Goal: Task Accomplishment & Management: Use online tool/utility

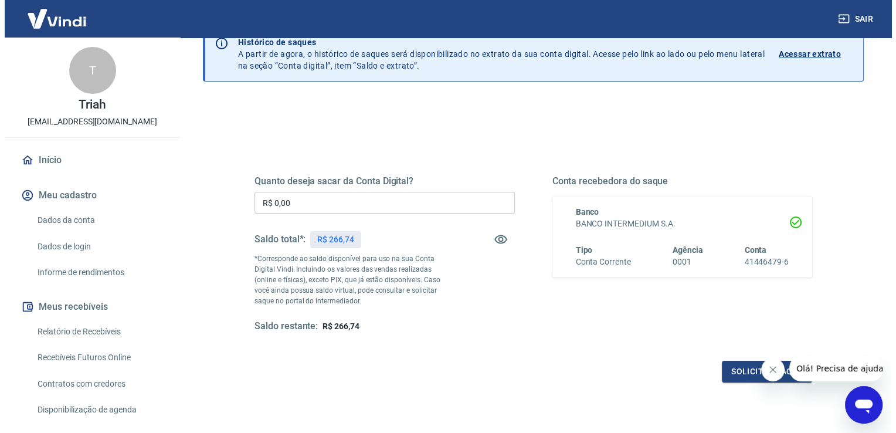
scroll to position [117, 0]
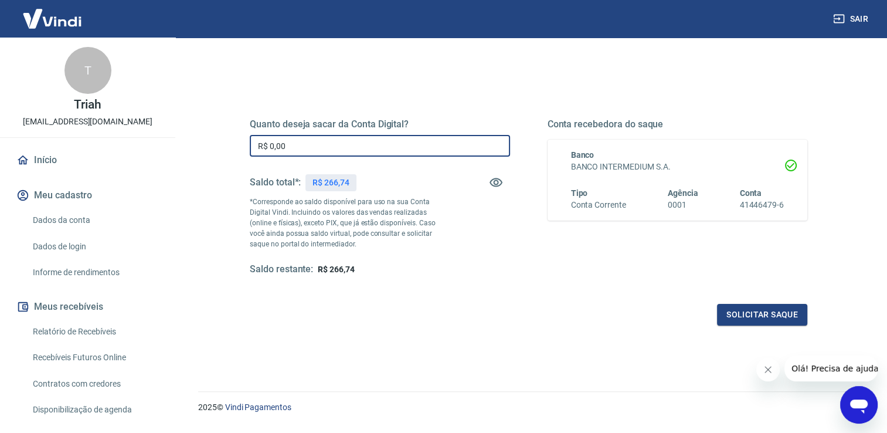
drag, startPoint x: 299, startPoint y: 144, endPoint x: 216, endPoint y: 148, distance: 83.3
click at [217, 149] on div "Quanto deseja sacar da Conta Digital? R$ 0,00 ​ Saldo total*: R$ 266,74 *Corres…" at bounding box center [528, 252] width 661 height 419
type input "R$ 266,00"
click at [743, 319] on button "Solicitar saque" at bounding box center [762, 315] width 90 height 22
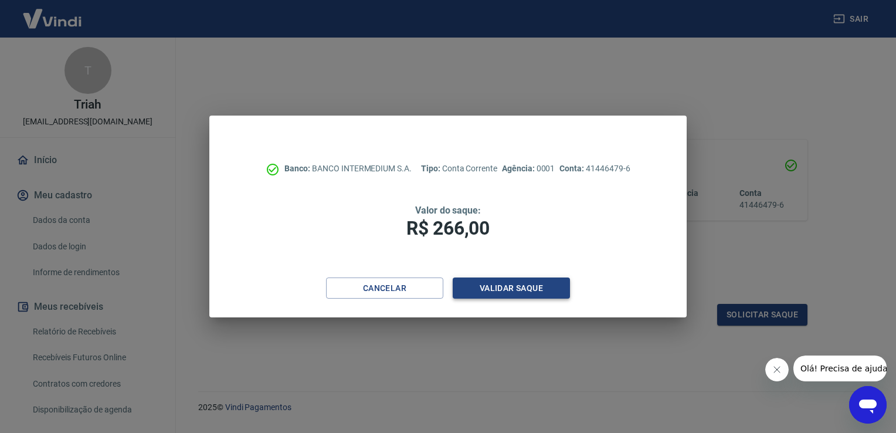
click at [545, 291] on button "Validar saque" at bounding box center [511, 288] width 117 height 22
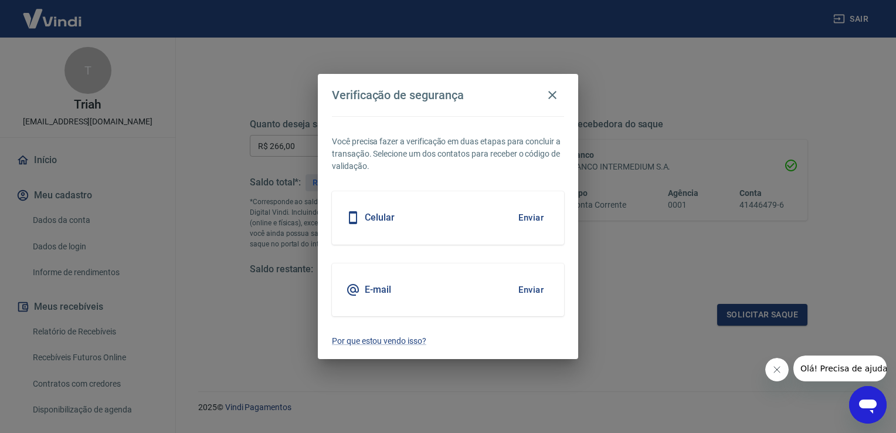
click at [539, 215] on button "Enviar" at bounding box center [531, 217] width 38 height 25
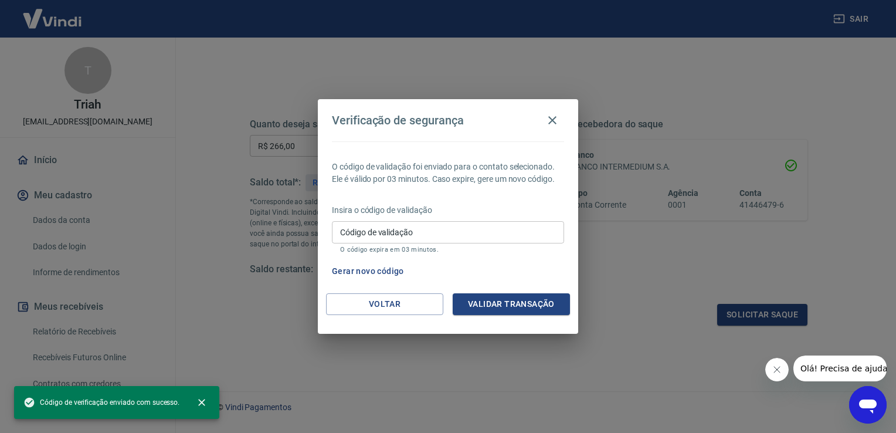
click at [525, 231] on input "Código de validação" at bounding box center [448, 232] width 232 height 22
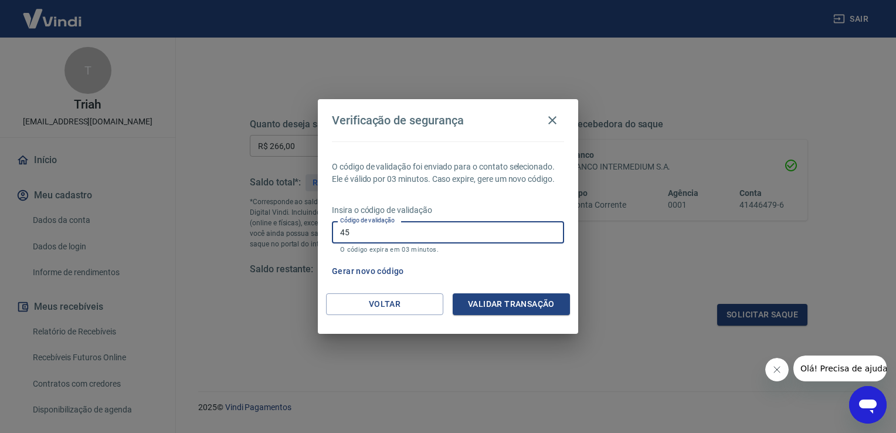
type input "4"
type input "191438"
click at [560, 301] on button "Validar transação" at bounding box center [511, 304] width 117 height 22
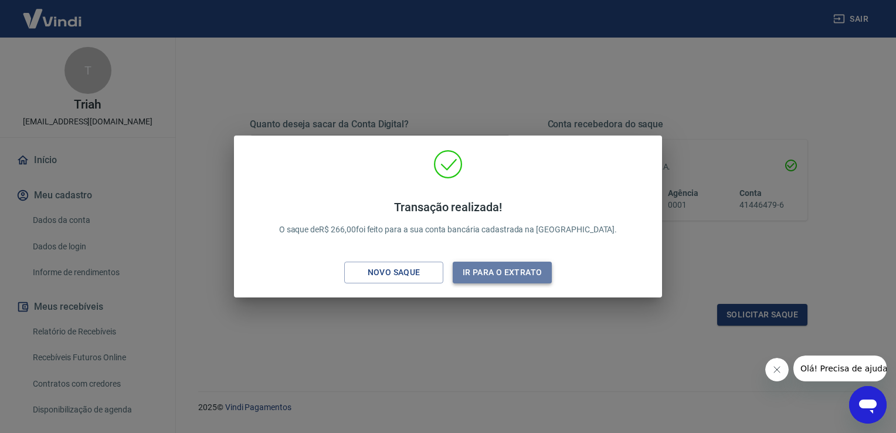
click at [492, 270] on button "Ir para o extrato" at bounding box center [502, 272] width 99 height 22
